Goal: Complete application form

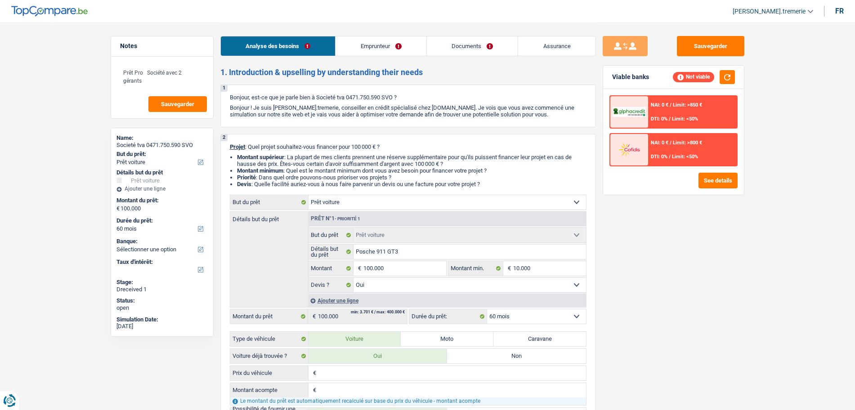
select select "car"
select select "60"
drag, startPoint x: 0, startPoint y: 0, endPoint x: 524, endPoint y: 47, distance: 526.3
click at [524, 47] on link "Assurance" at bounding box center [556, 45] width 77 height 19
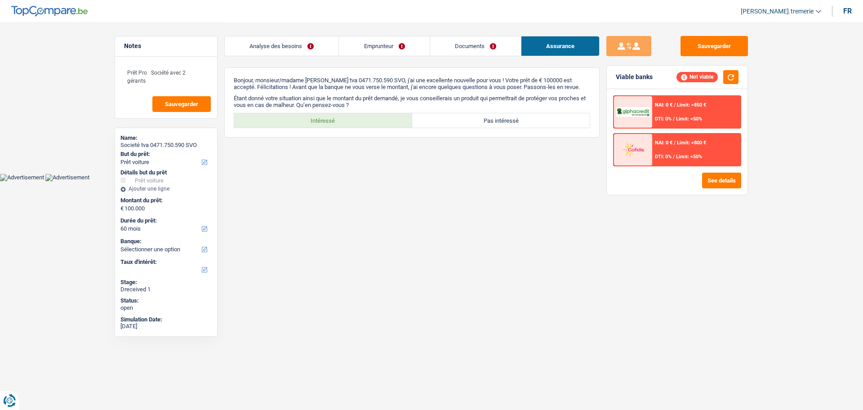
click at [467, 46] on link "Documents" at bounding box center [475, 45] width 91 height 19
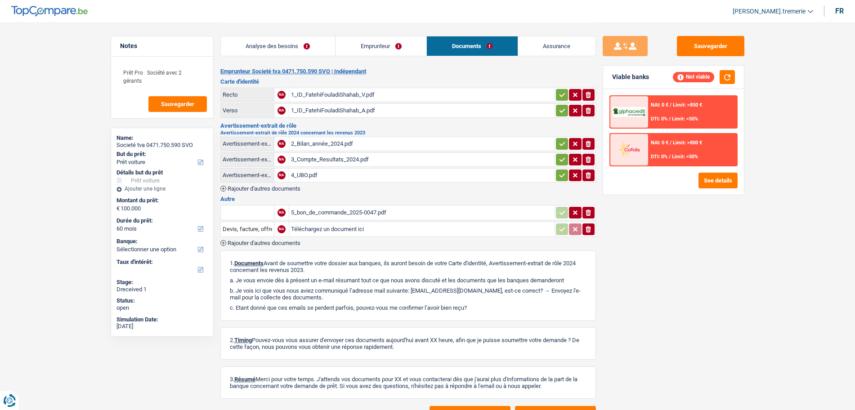
click at [356, 174] on div "4_UBO.pdf" at bounding box center [422, 175] width 262 height 13
click at [342, 97] on div "1_ID_FatehiFouladiShahab_V.pdf" at bounding box center [422, 94] width 262 height 13
click at [398, 50] on link "Emprunteur" at bounding box center [380, 45] width 91 height 19
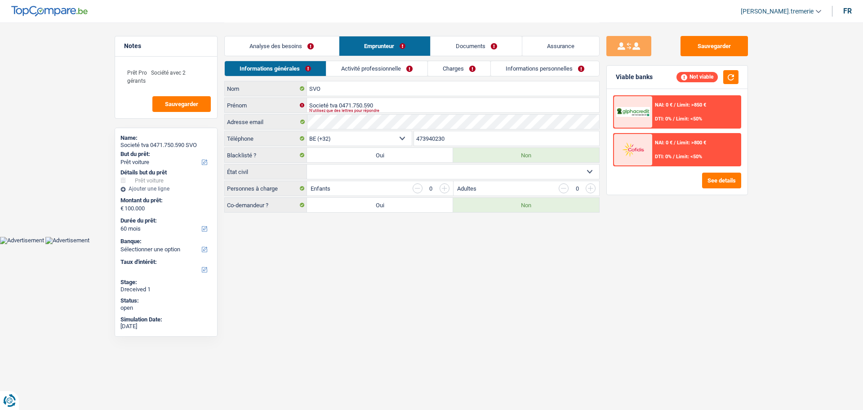
click at [400, 70] on link "Activité professionnelle" at bounding box center [376, 68] width 101 height 15
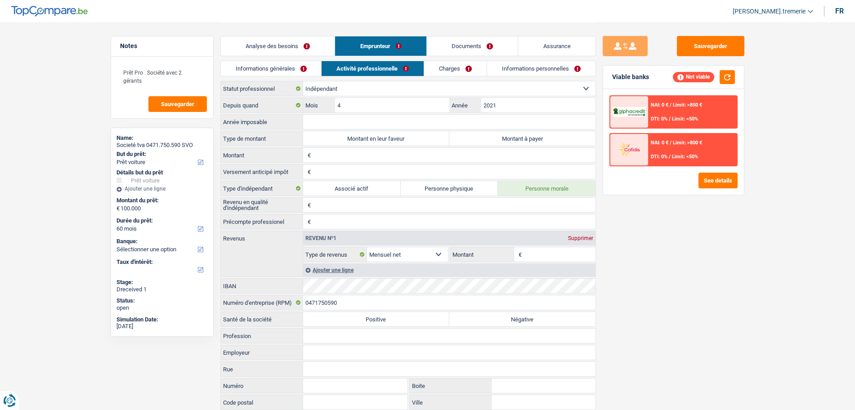
click at [291, 64] on link "Informations générales" at bounding box center [271, 68] width 101 height 15
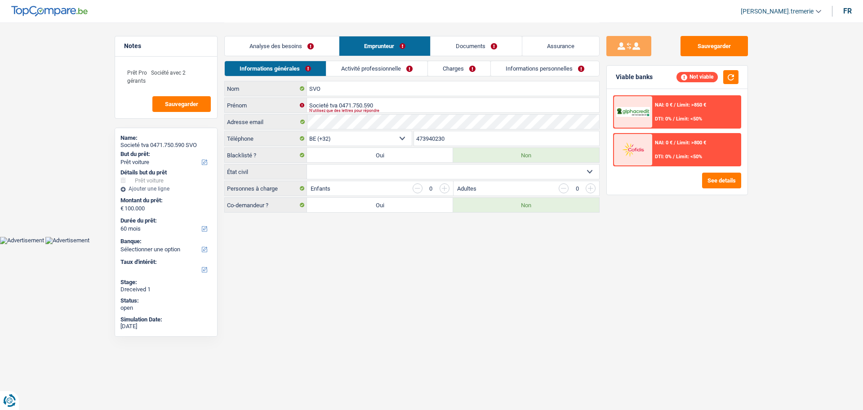
click at [379, 65] on link "Activité professionnelle" at bounding box center [376, 68] width 101 height 15
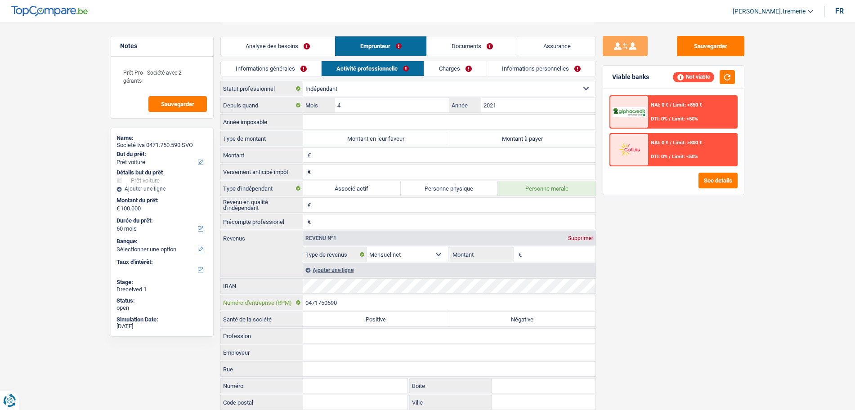
click at [320, 304] on input "0471750590" at bounding box center [449, 302] width 292 height 14
